Goal: Find specific page/section: Find specific page/section

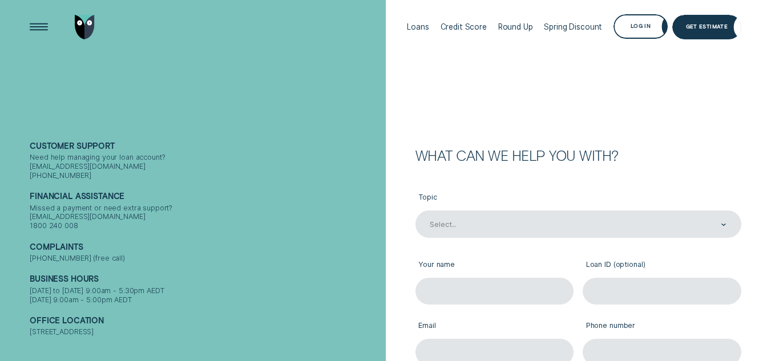
scroll to position [6, 0]
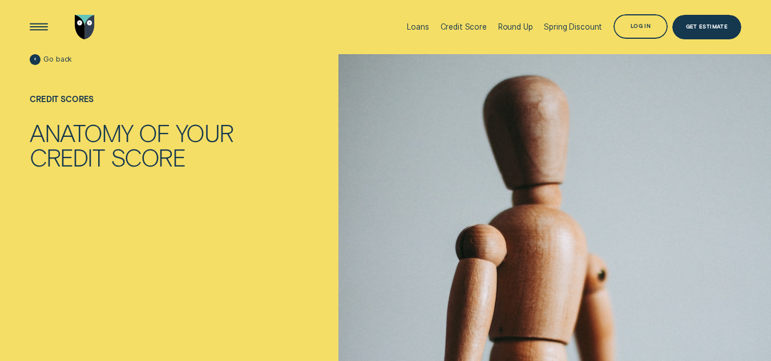
click at [65, 56] on span "Go back" at bounding box center [57, 59] width 29 height 9
